Goal: Browse casually: Explore the website without a specific task or goal

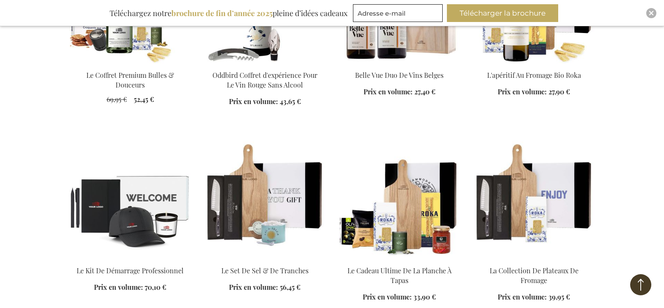
scroll to position [1563, 0]
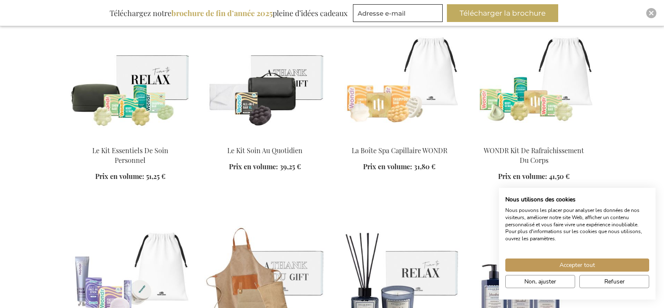
scroll to position [2198, 0]
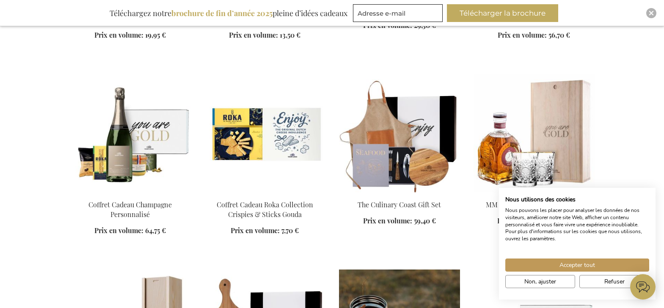
scroll to position [3213, 0]
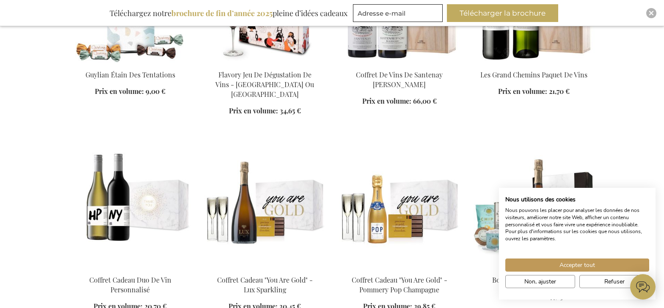
scroll to position [3847, 0]
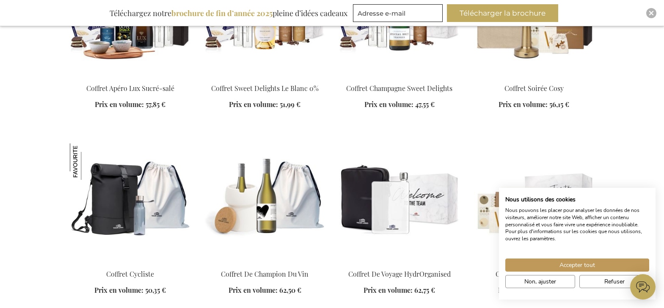
scroll to position [4397, 0]
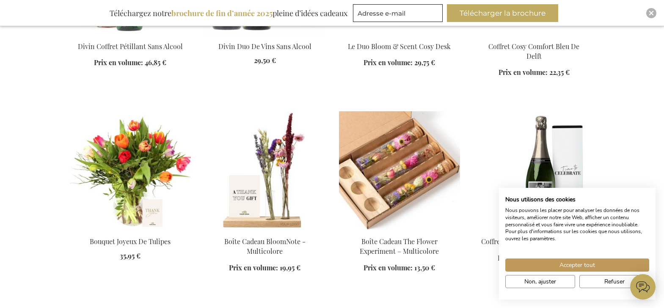
scroll to position [1438, 0]
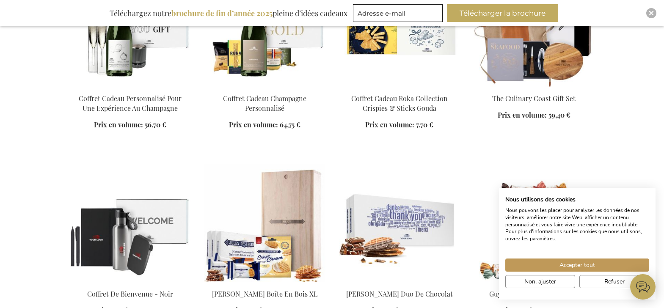
scroll to position [1776, 0]
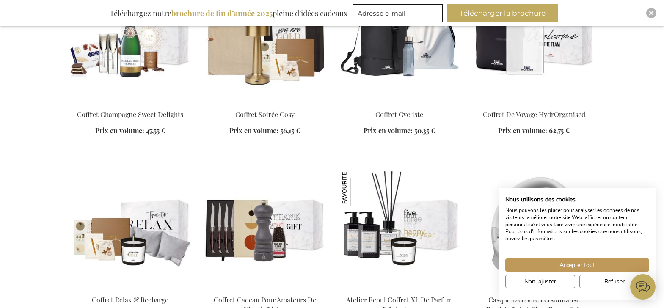
scroll to position [2580, 0]
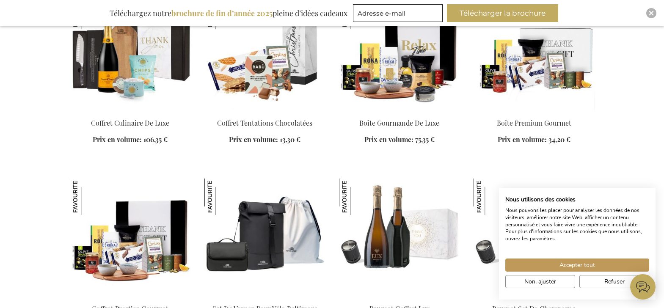
scroll to position [2918, 0]
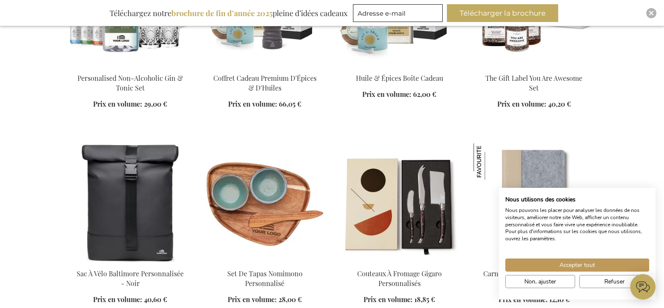
scroll to position [3594, 0]
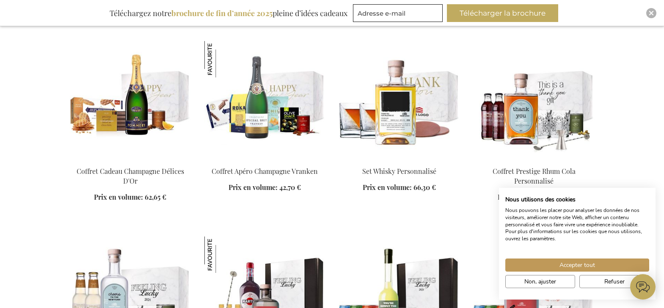
scroll to position [4483, 0]
